Goal: Information Seeking & Learning: Learn about a topic

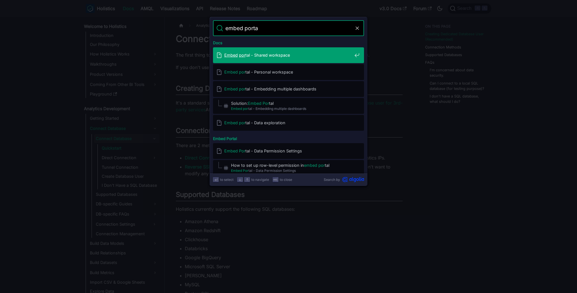
type input "embed portal"
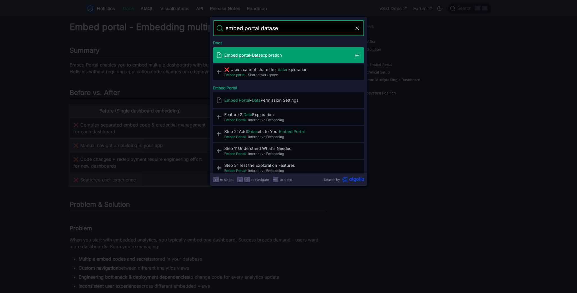
type input "embed portal dataset"
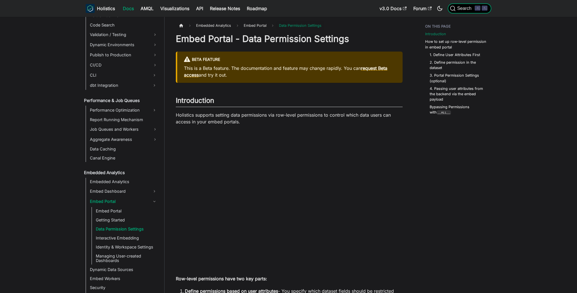
scroll to position [54, 0]
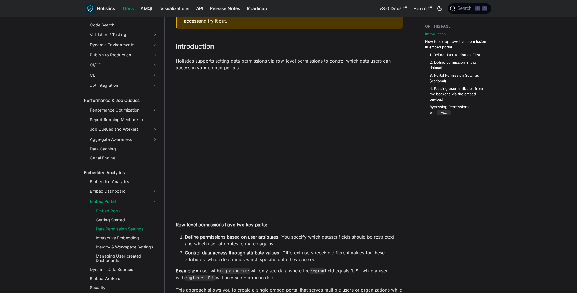
click at [122, 212] on link "Embed Portal" at bounding box center [126, 211] width 65 height 8
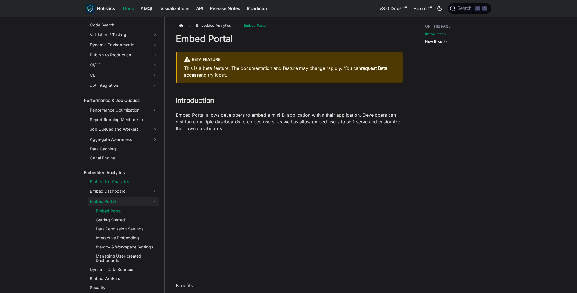
click at [136, 181] on link "Embedded Analytics" at bounding box center [123, 182] width 71 height 8
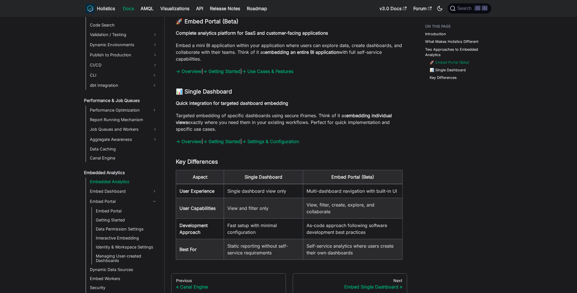
scroll to position [617, 0]
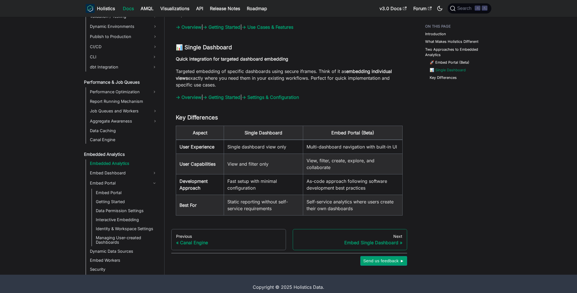
click at [355, 229] on link "Next Embed Single Dashboard" at bounding box center [350, 239] width 115 height 21
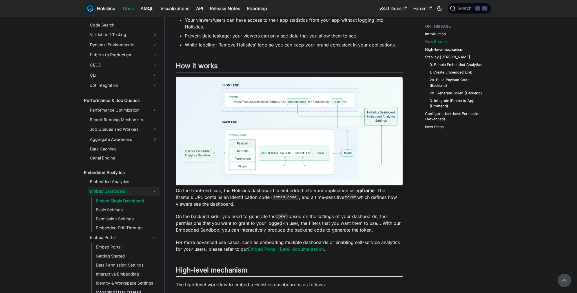
scroll to position [208, 0]
